Goal: Information Seeking & Learning: Learn about a topic

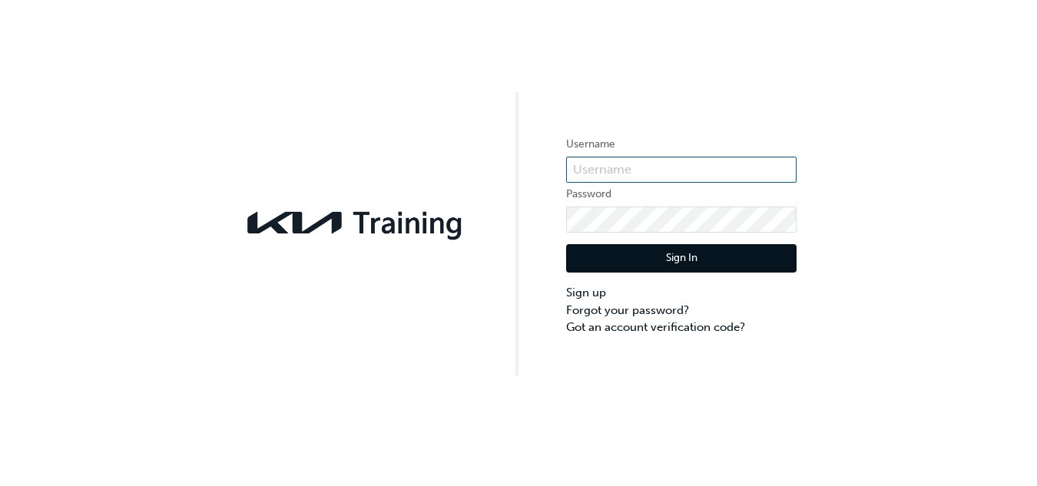
type input "KAU82566L4"
click at [695, 258] on button "Sign In" at bounding box center [681, 258] width 231 height 29
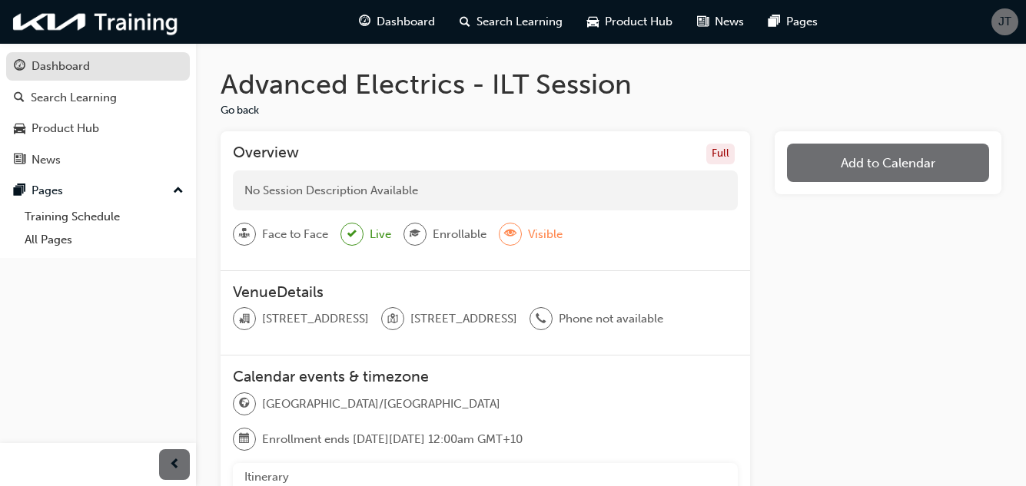
click at [38, 67] on div "Dashboard" at bounding box center [61, 67] width 58 height 18
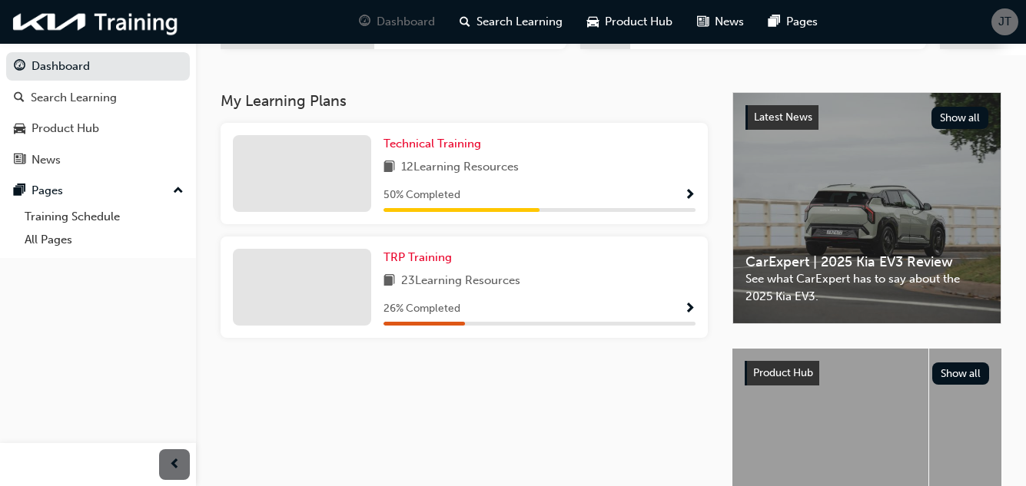
scroll to position [298, 0]
click at [634, 154] on div "Technical Training" at bounding box center [539, 145] width 312 height 18
click at [685, 200] on span "Show Progress" at bounding box center [690, 197] width 12 height 14
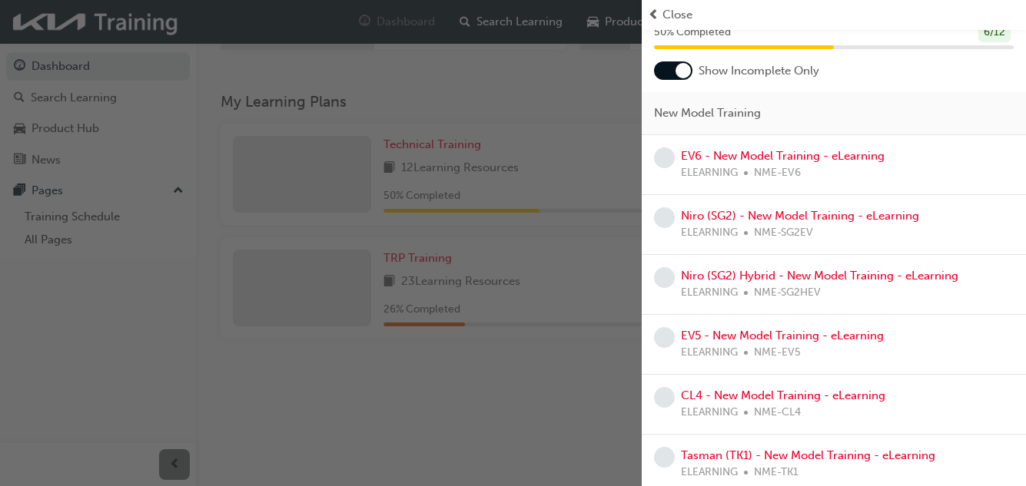
scroll to position [63, 0]
click at [582, 284] on div "button" at bounding box center [321, 243] width 642 height 486
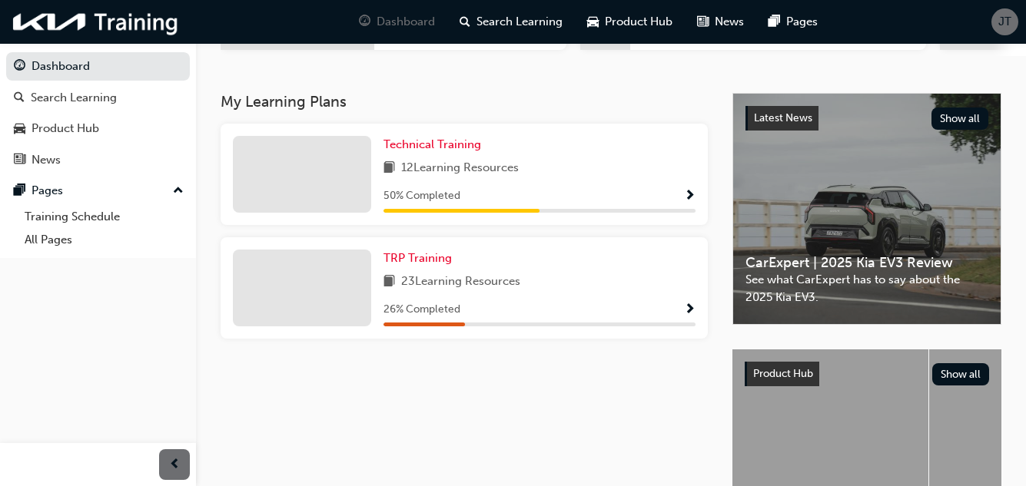
click at [684, 312] on span "Show Progress" at bounding box center [690, 311] width 12 height 14
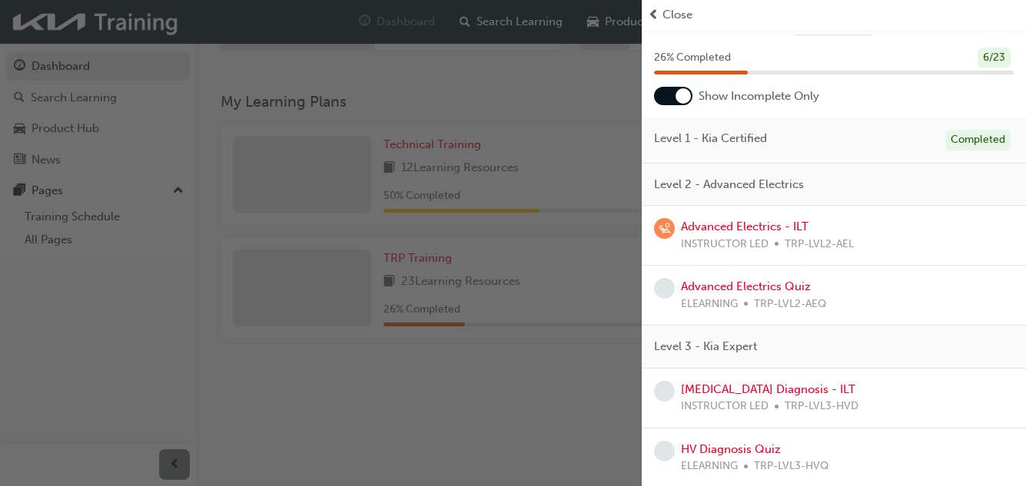
scroll to position [38, 0]
click at [730, 220] on link "Advanced Electrics - ILT" at bounding box center [745, 226] width 128 height 14
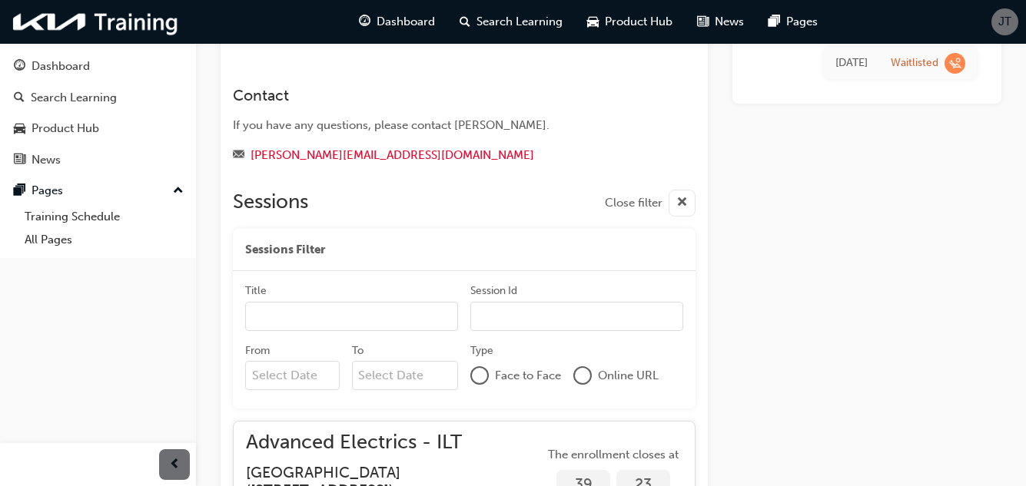
scroll to position [401, 0]
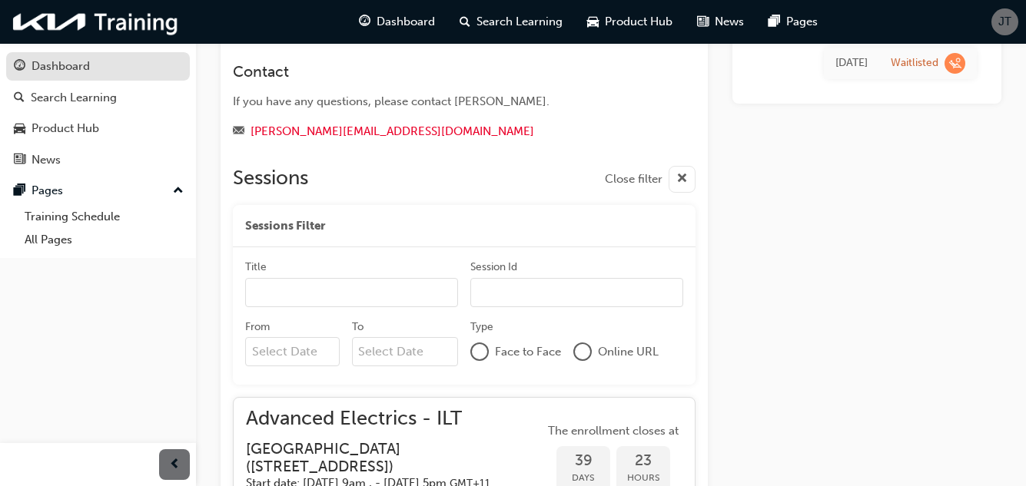
click at [88, 75] on div "Dashboard" at bounding box center [61, 67] width 58 height 18
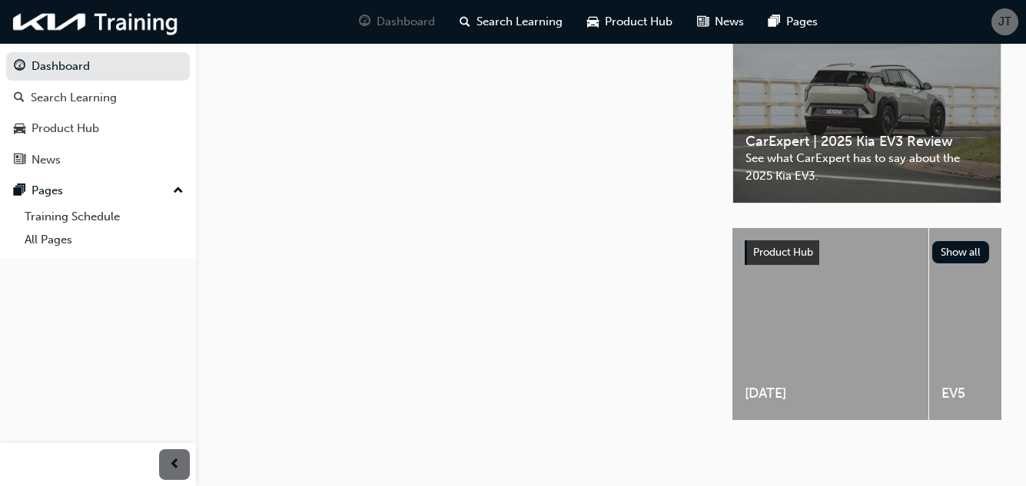
scroll to position [401, 0]
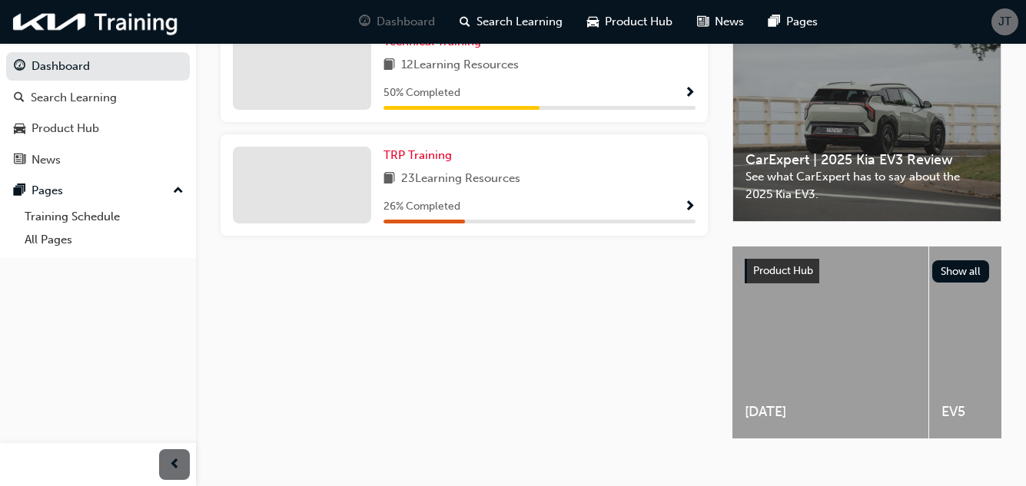
click at [513, 183] on span "23 Learning Resources" at bounding box center [460, 179] width 119 height 19
click at [682, 210] on div "26 % Completed" at bounding box center [539, 206] width 312 height 19
click at [689, 214] on span "Show Progress" at bounding box center [690, 208] width 12 height 14
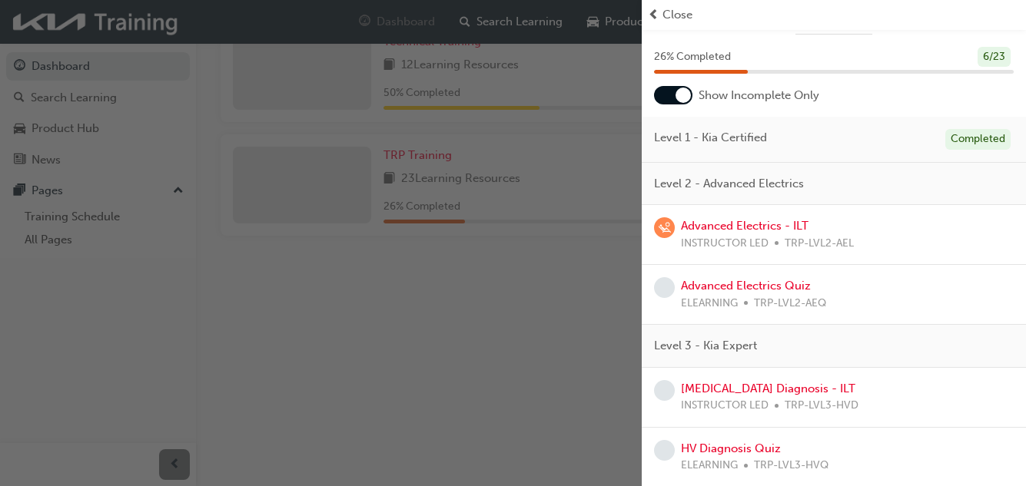
scroll to position [60, 0]
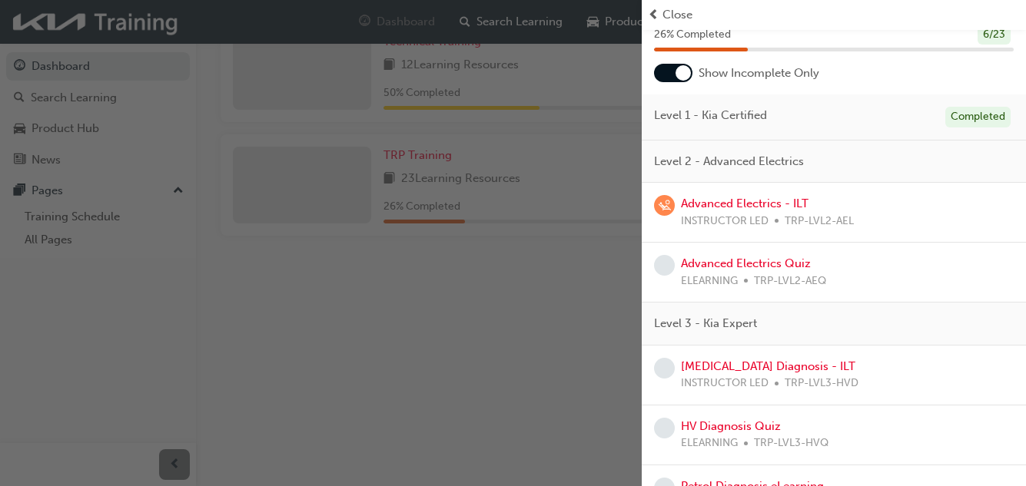
click at [717, 161] on span "Level 2 - Advanced Electrics" at bounding box center [729, 162] width 150 height 18
click at [673, 164] on span "Level 2 - Advanced Electrics" at bounding box center [729, 162] width 150 height 18
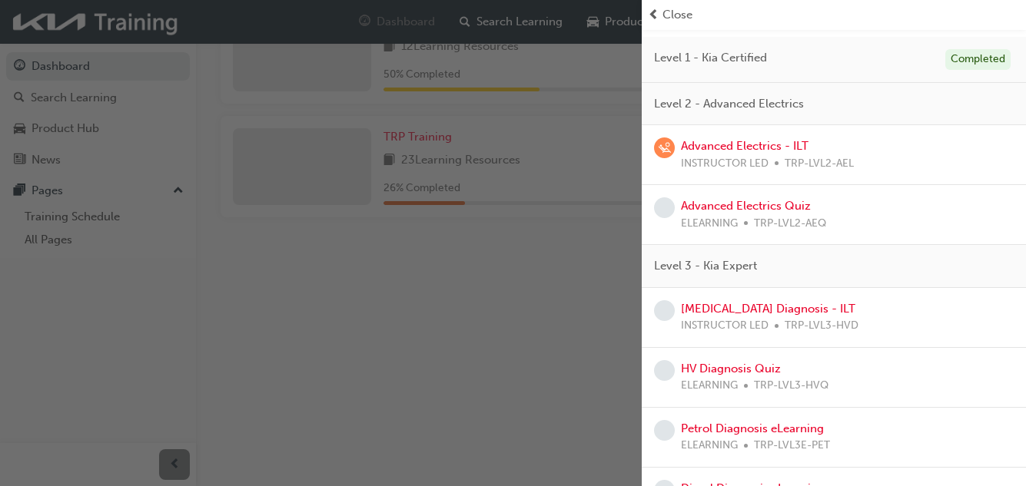
scroll to position [0, 0]
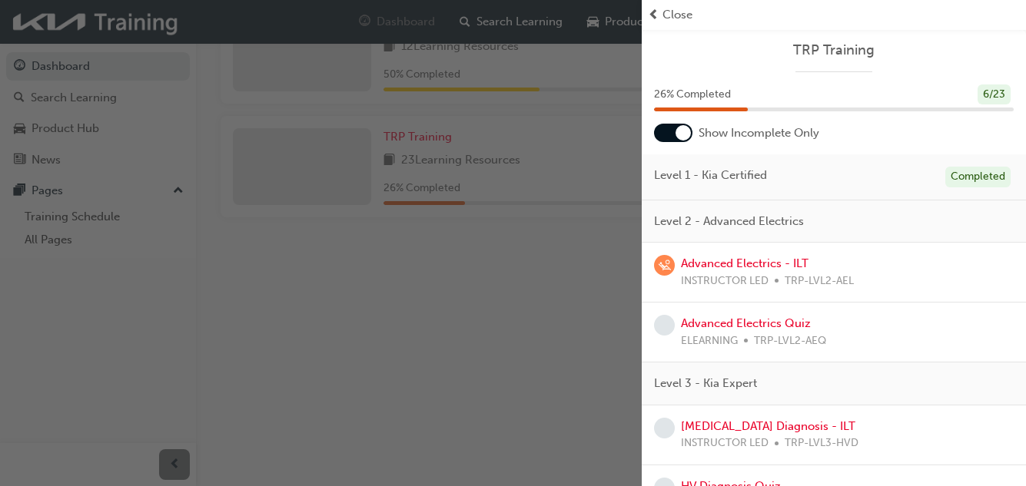
click at [878, 279] on div "Advanced Electrics - ILT INSTRUCTOR LED TRP-LVL2-AEL" at bounding box center [834, 272] width 360 height 35
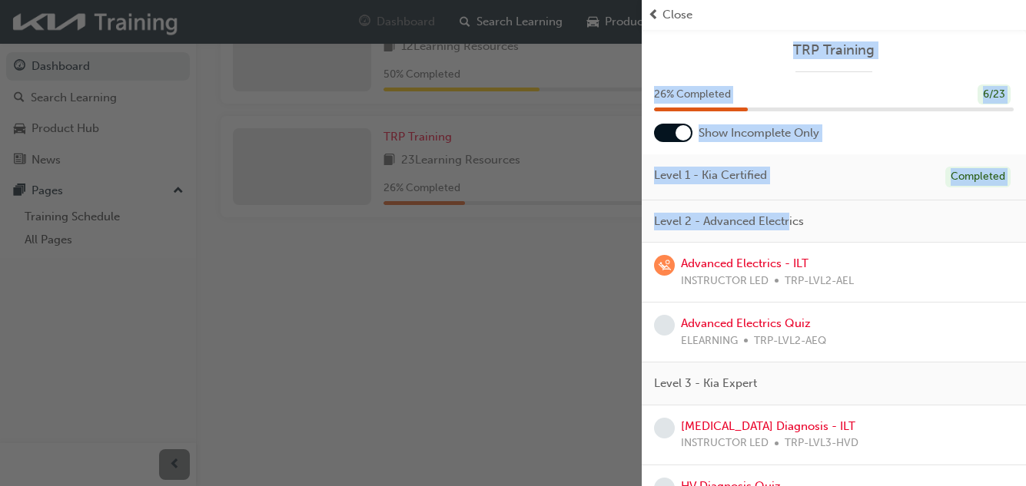
drag, startPoint x: 787, startPoint y: 221, endPoint x: 310, endPoint y: 261, distance: 478.8
click at [310, 261] on div "TRP Training 26 % Completed 6 / 23 Show Incomplete Only Level 1 - Kia Certified…" at bounding box center [513, 243] width 1026 height 486
click at [310, 261] on div "button" at bounding box center [321, 243] width 642 height 486
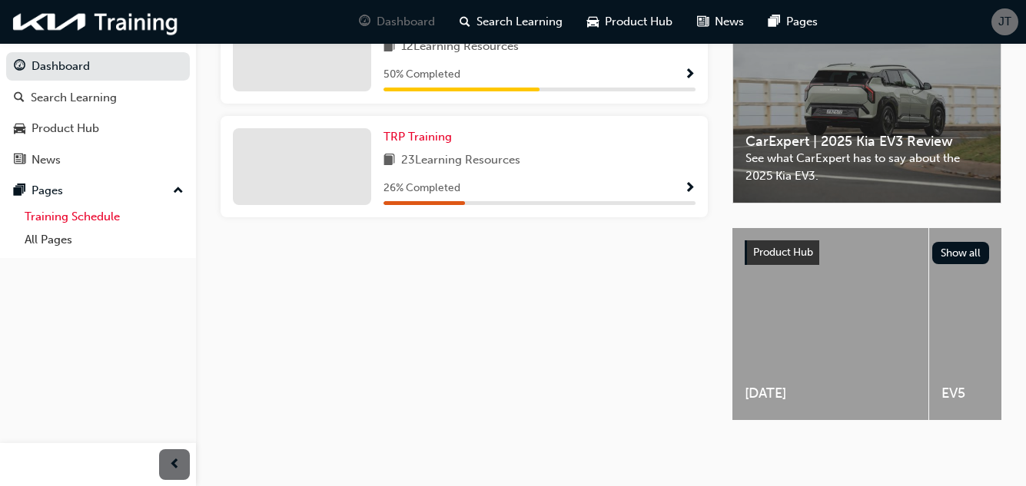
click at [108, 219] on link "Training Schedule" at bounding box center [103, 217] width 171 height 24
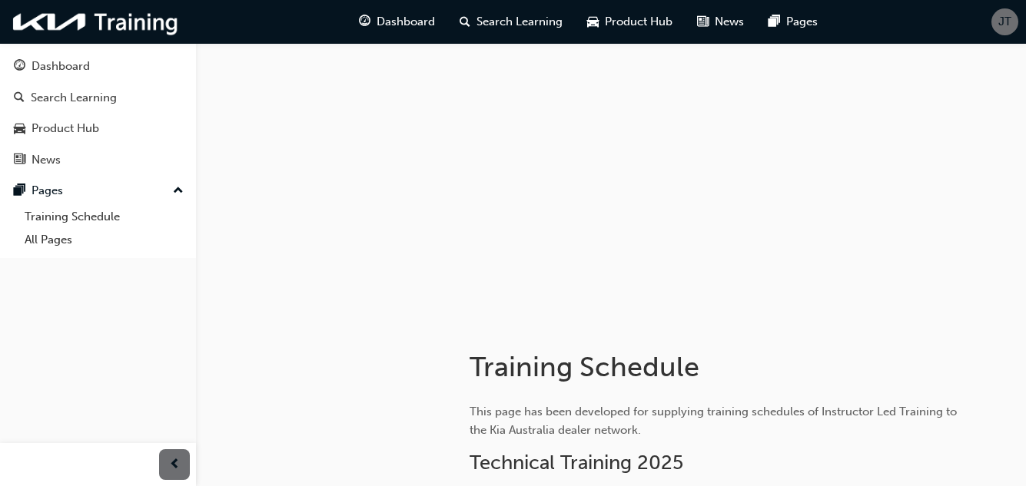
scroll to position [212, 0]
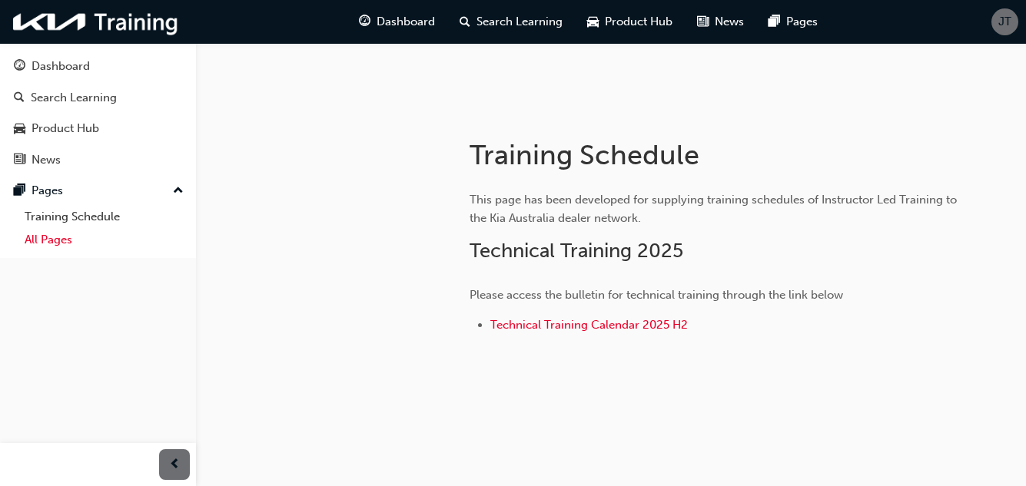
click at [91, 244] on link "All Pages" at bounding box center [103, 240] width 171 height 24
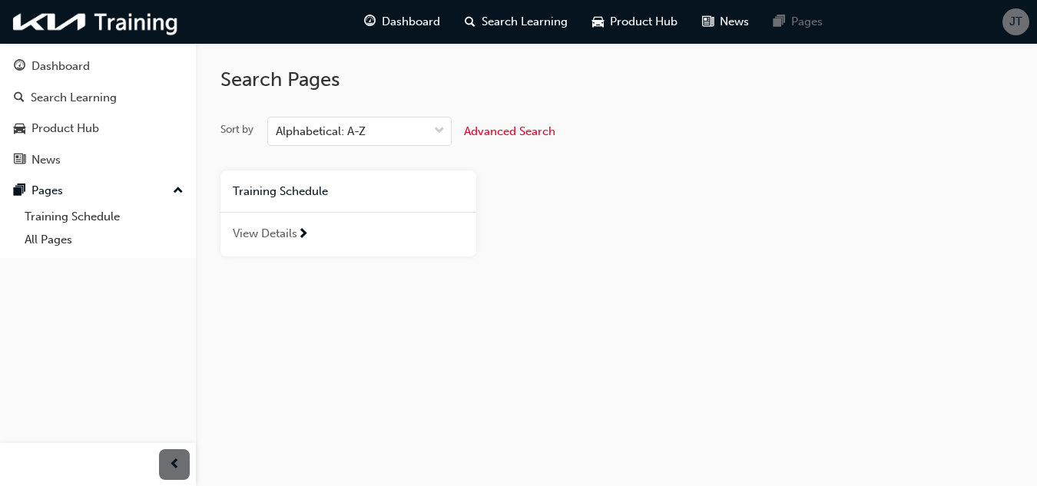
click at [286, 231] on span "View Details" at bounding box center [265, 234] width 65 height 18
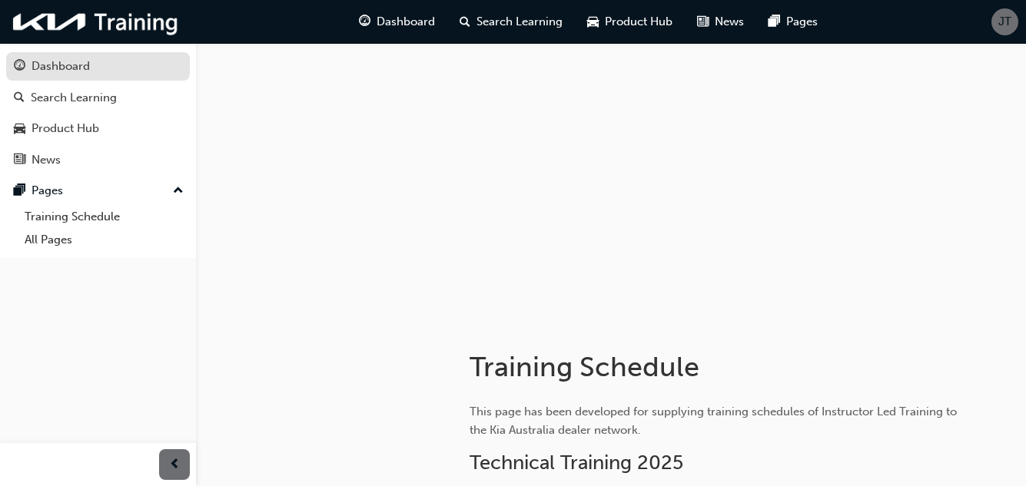
click at [88, 74] on div "Dashboard" at bounding box center [61, 67] width 58 height 18
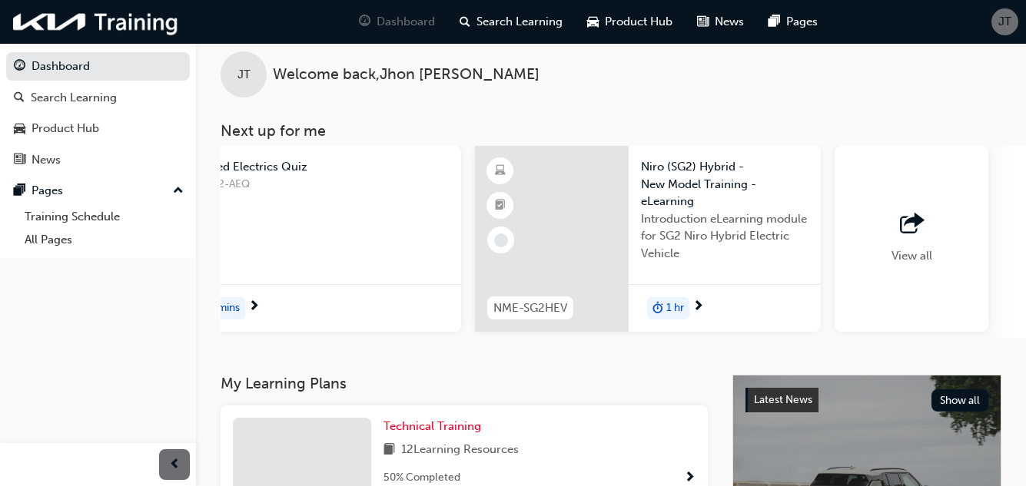
scroll to position [0, 1350]
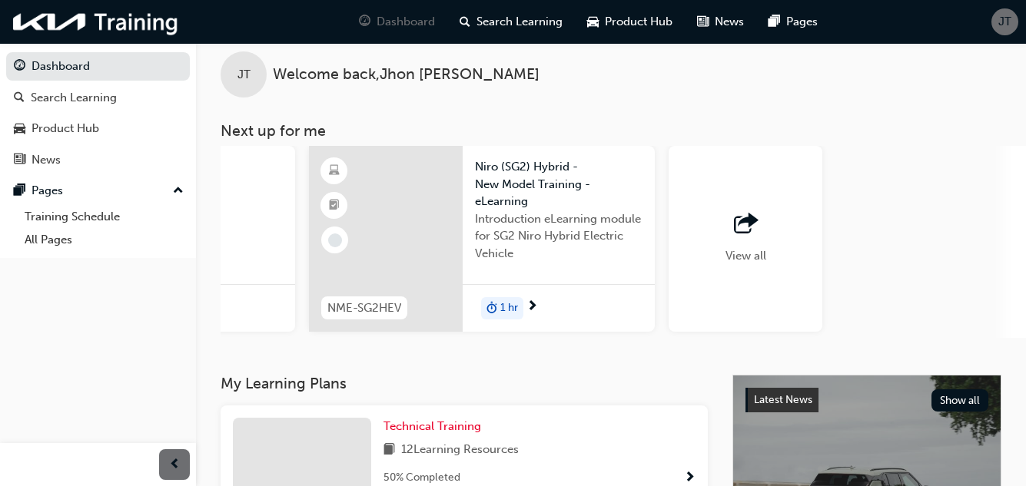
click at [748, 245] on div "View all" at bounding box center [745, 239] width 41 height 51
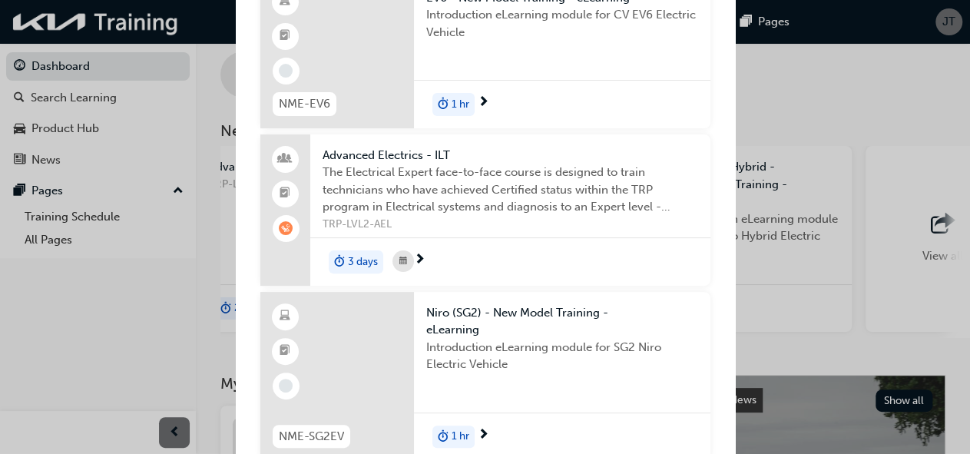
scroll to position [0, 0]
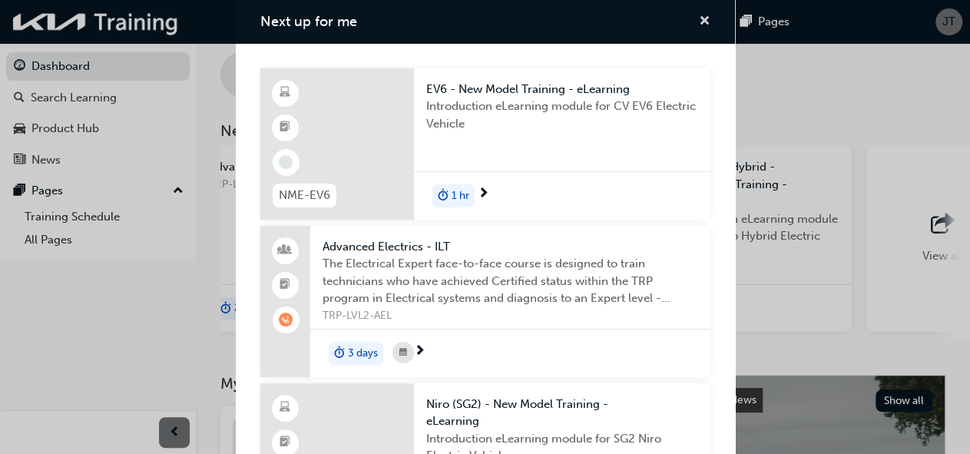
click at [699, 18] on span "cross-icon" at bounding box center [705, 22] width 12 height 14
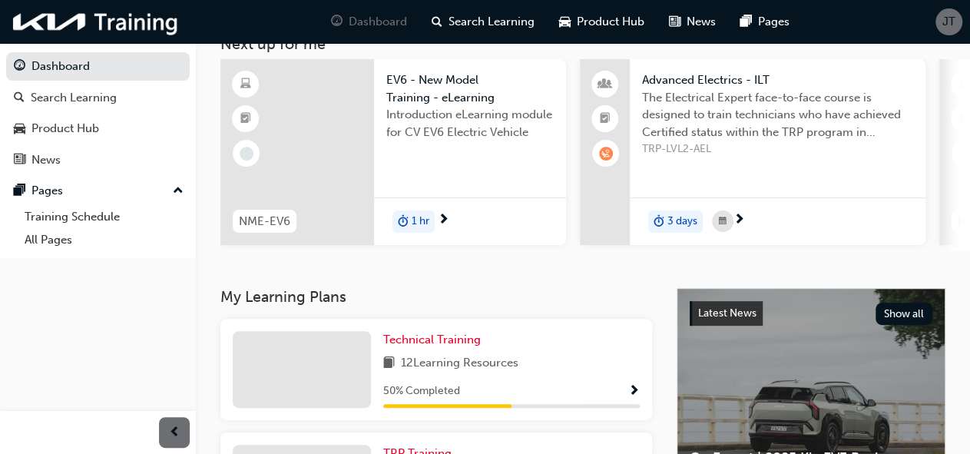
scroll to position [117, 0]
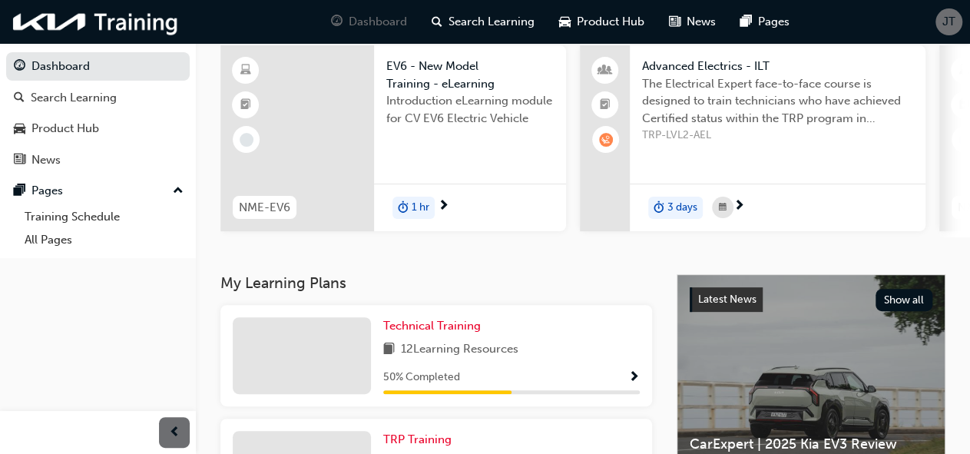
click at [453, 211] on div "1 hr" at bounding box center [470, 208] width 192 height 48
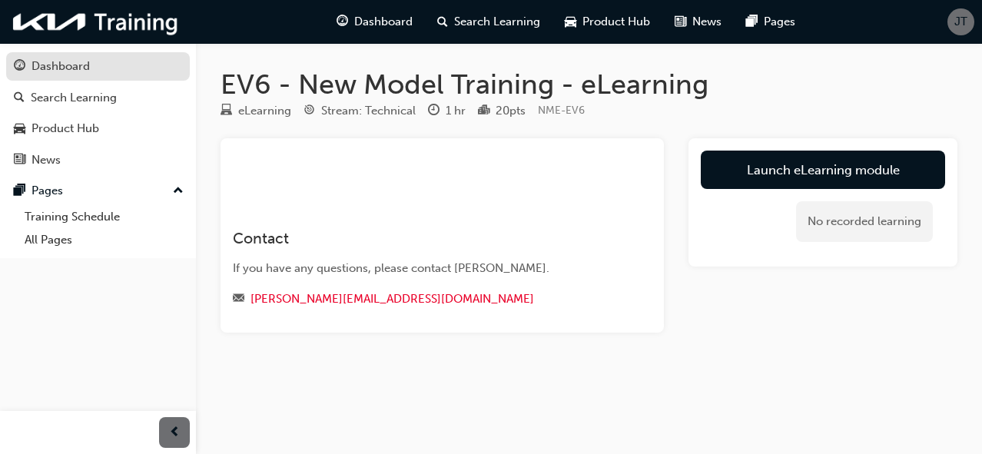
click at [115, 61] on div "Dashboard" at bounding box center [98, 66] width 168 height 19
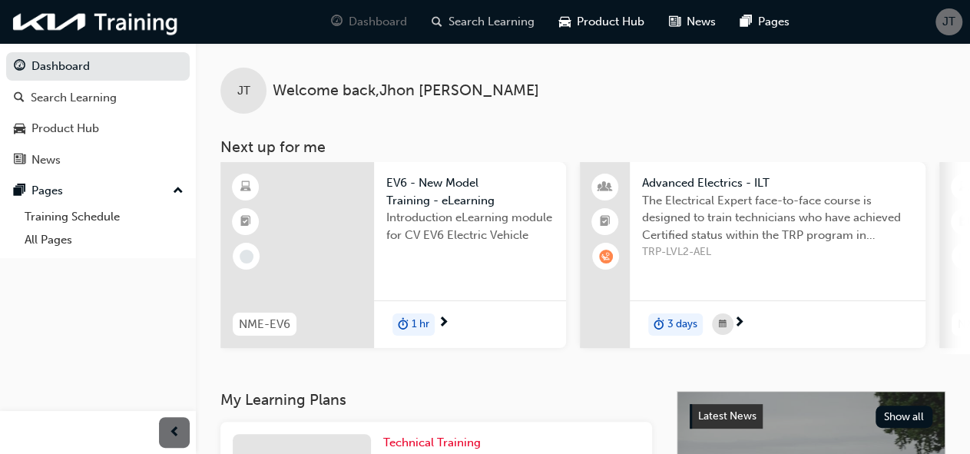
click at [496, 21] on span "Search Learning" at bounding box center [492, 22] width 86 height 18
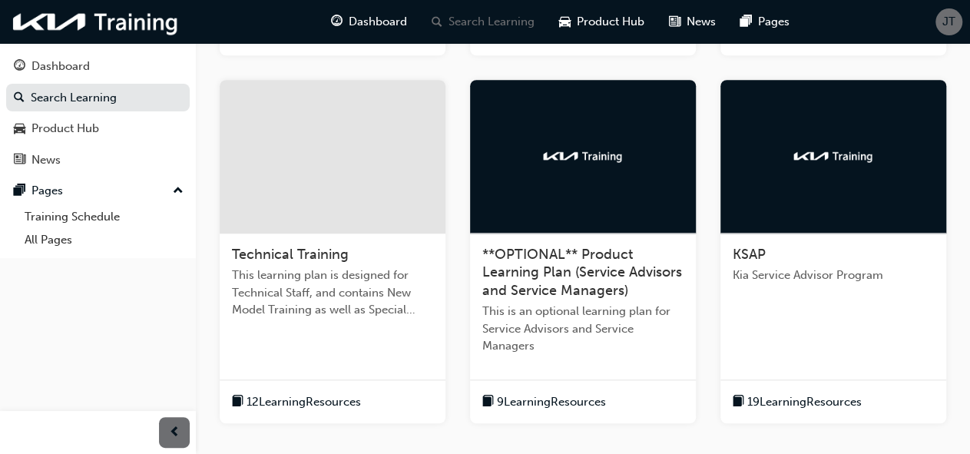
scroll to position [601, 0]
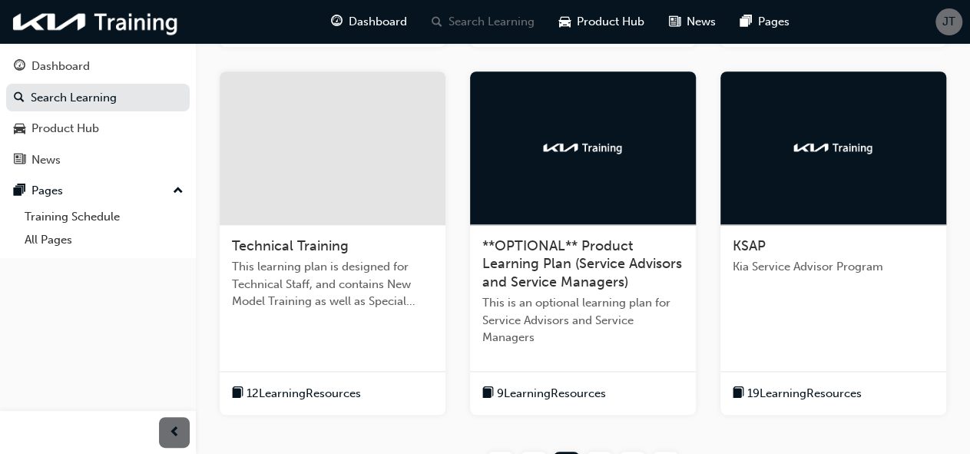
click at [340, 350] on div "Technical Training This learning plan is designed for Technical Staff, and cont…" at bounding box center [333, 243] width 226 height 344
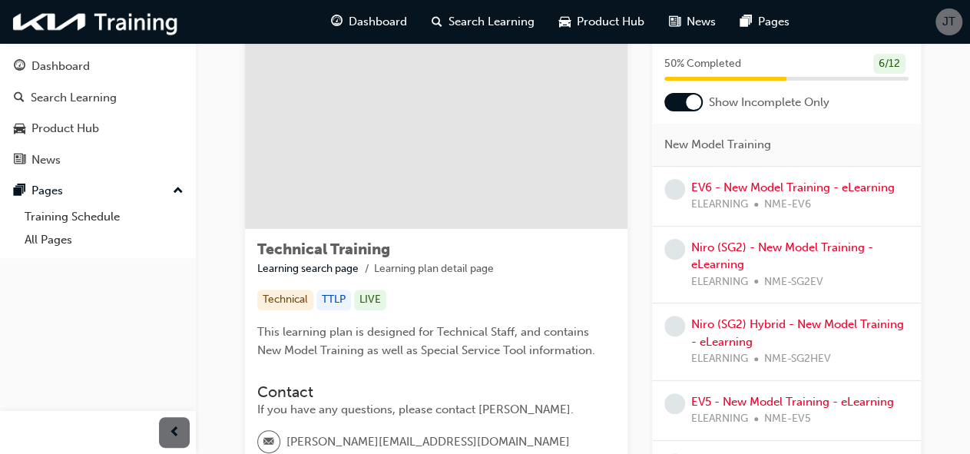
click at [316, 284] on div "Technical Training Learning search page Learning plan detail page Technical TTL…" at bounding box center [436, 392] width 383 height 327
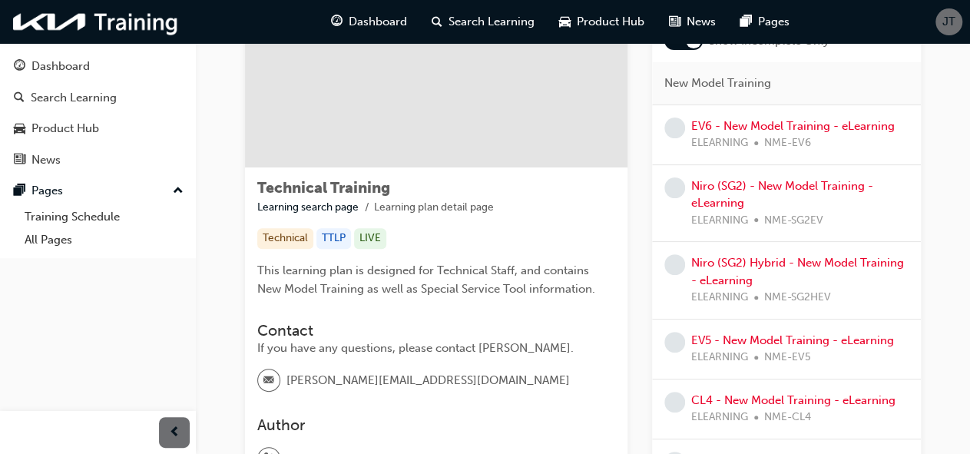
scroll to position [144, 0]
click at [499, 21] on span "Search Learning" at bounding box center [492, 22] width 86 height 18
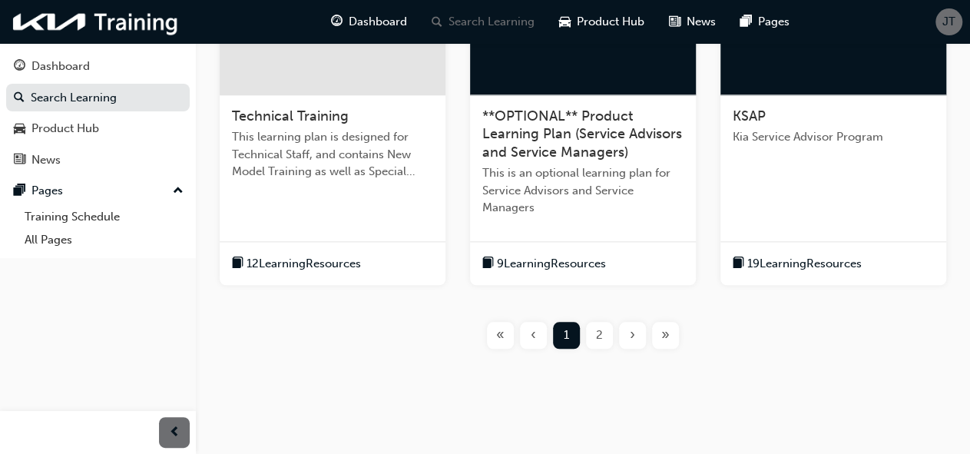
scroll to position [734, 0]
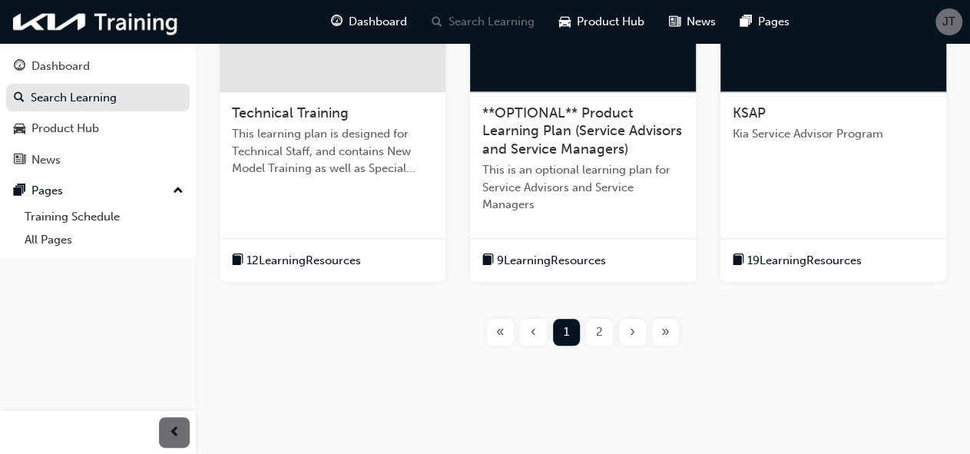
click at [662, 327] on span "»" at bounding box center [666, 332] width 8 height 18
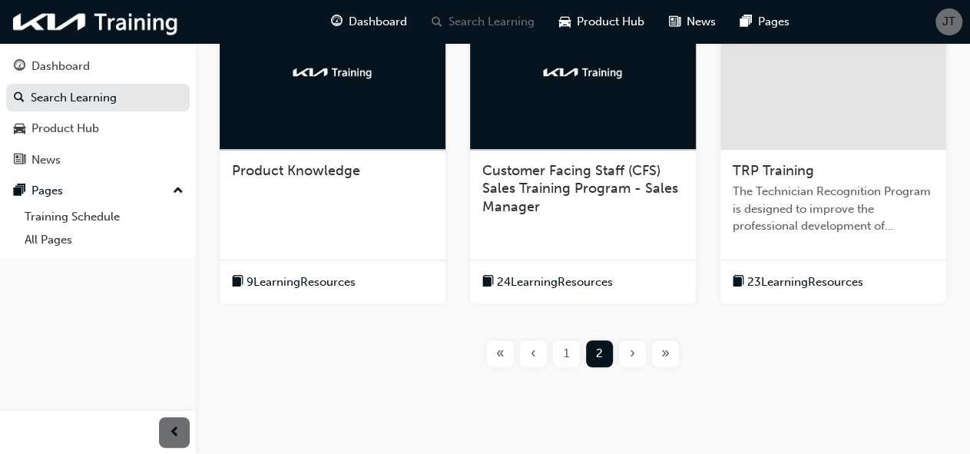
scroll to position [363, 0]
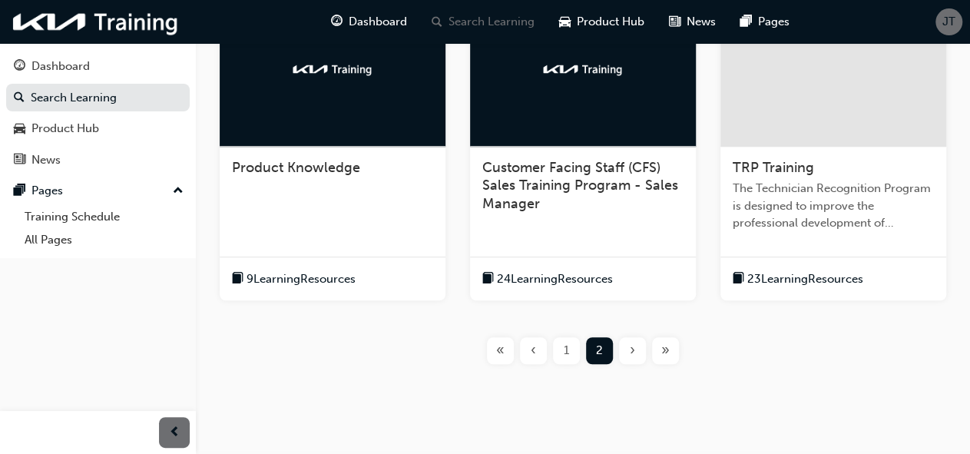
click at [835, 239] on div "TRP Training The Technician Recognition Program is designed to improve the prof…" at bounding box center [834, 202] width 226 height 110
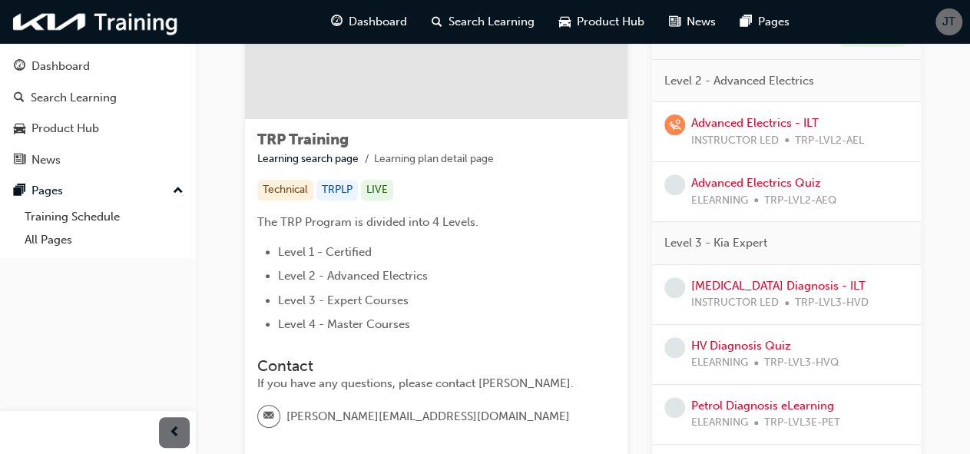
scroll to position [199, 0]
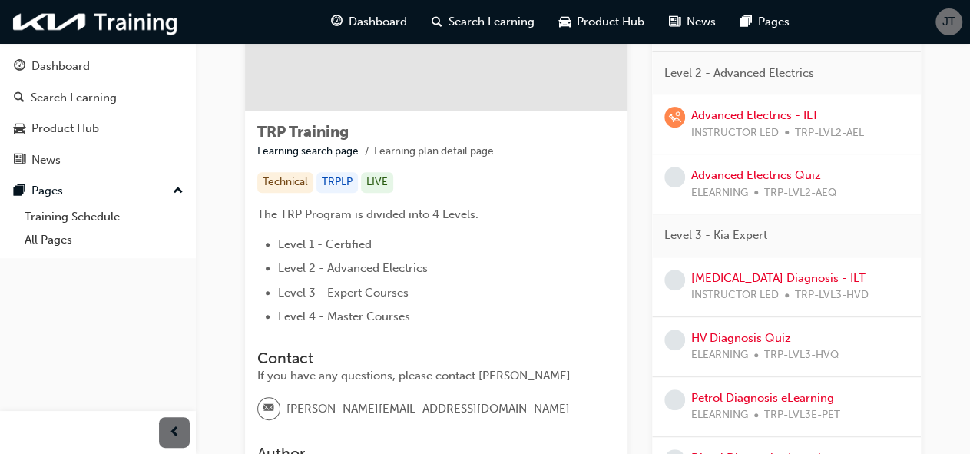
click at [395, 268] on span "Level 2 - Advanced Electrics" at bounding box center [353, 268] width 150 height 14
click at [762, 113] on link "Advanced Electrics - ILT" at bounding box center [756, 115] width 128 height 14
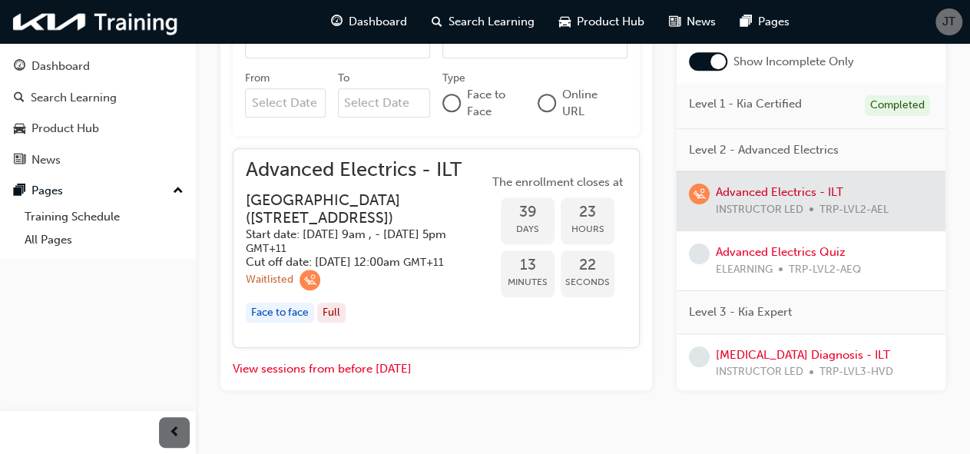
scroll to position [651, 0]
click at [814, 158] on span "Level 2 - Advanced Electrics" at bounding box center [764, 149] width 150 height 18
click at [804, 230] on div at bounding box center [811, 200] width 269 height 59
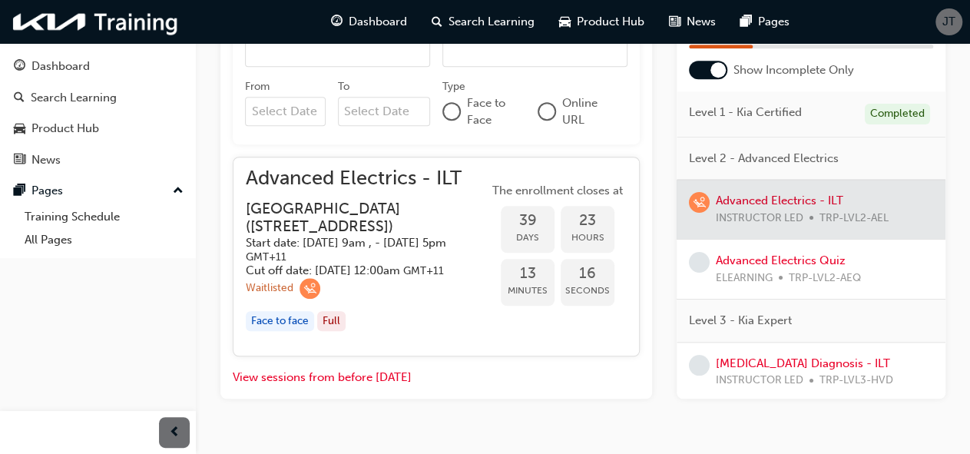
scroll to position [722, 0]
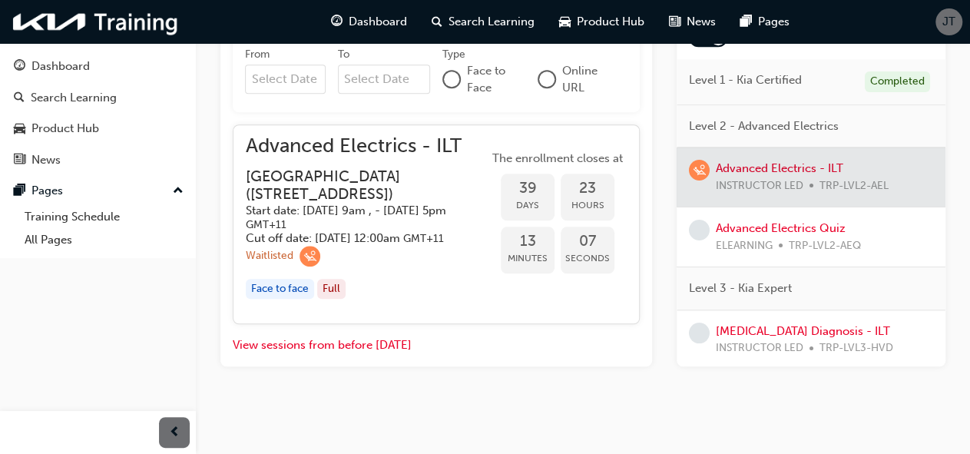
click at [341, 138] on span "Advanced Electrics - ILT" at bounding box center [367, 147] width 243 height 18
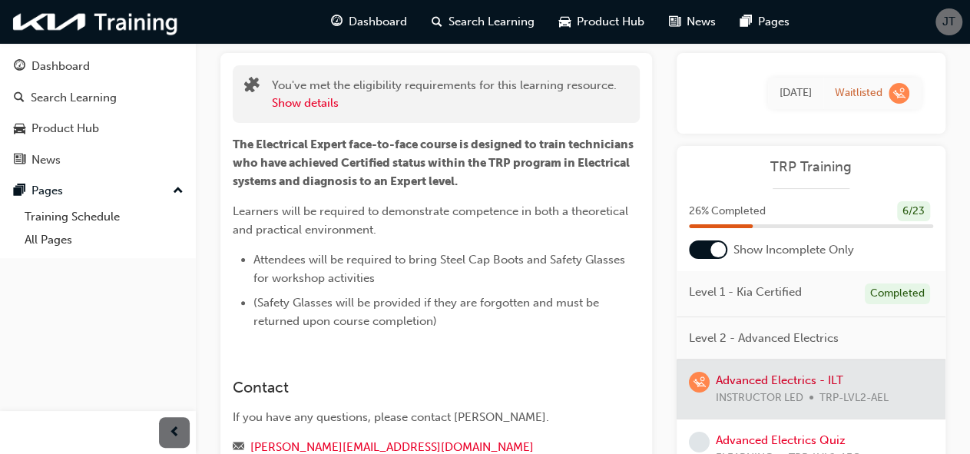
scroll to position [0, 0]
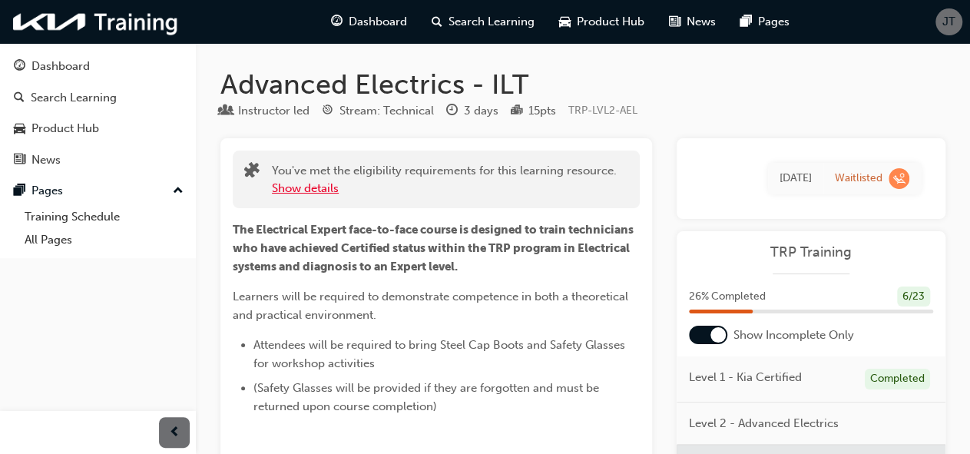
click at [308, 188] on button "Show details" at bounding box center [305, 189] width 67 height 18
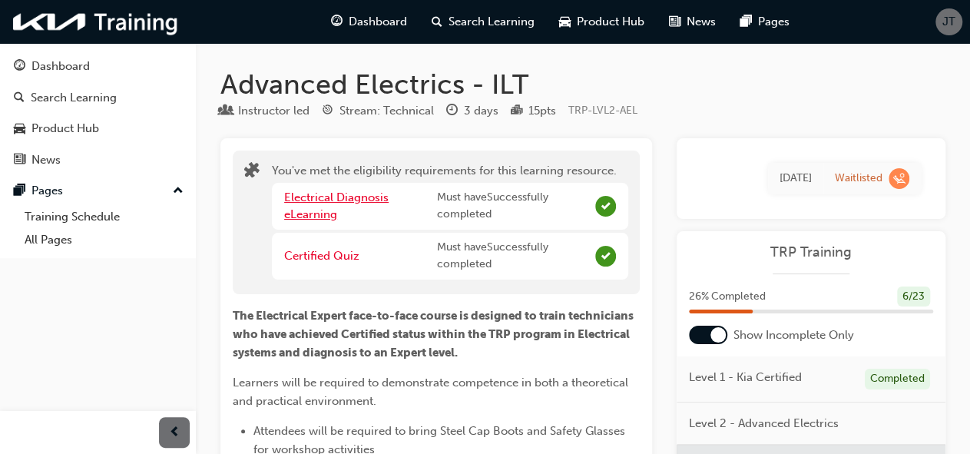
click at [344, 197] on link "Electrical Diagnosis eLearning" at bounding box center [336, 207] width 104 height 32
